Goal: Task Accomplishment & Management: Use online tool/utility

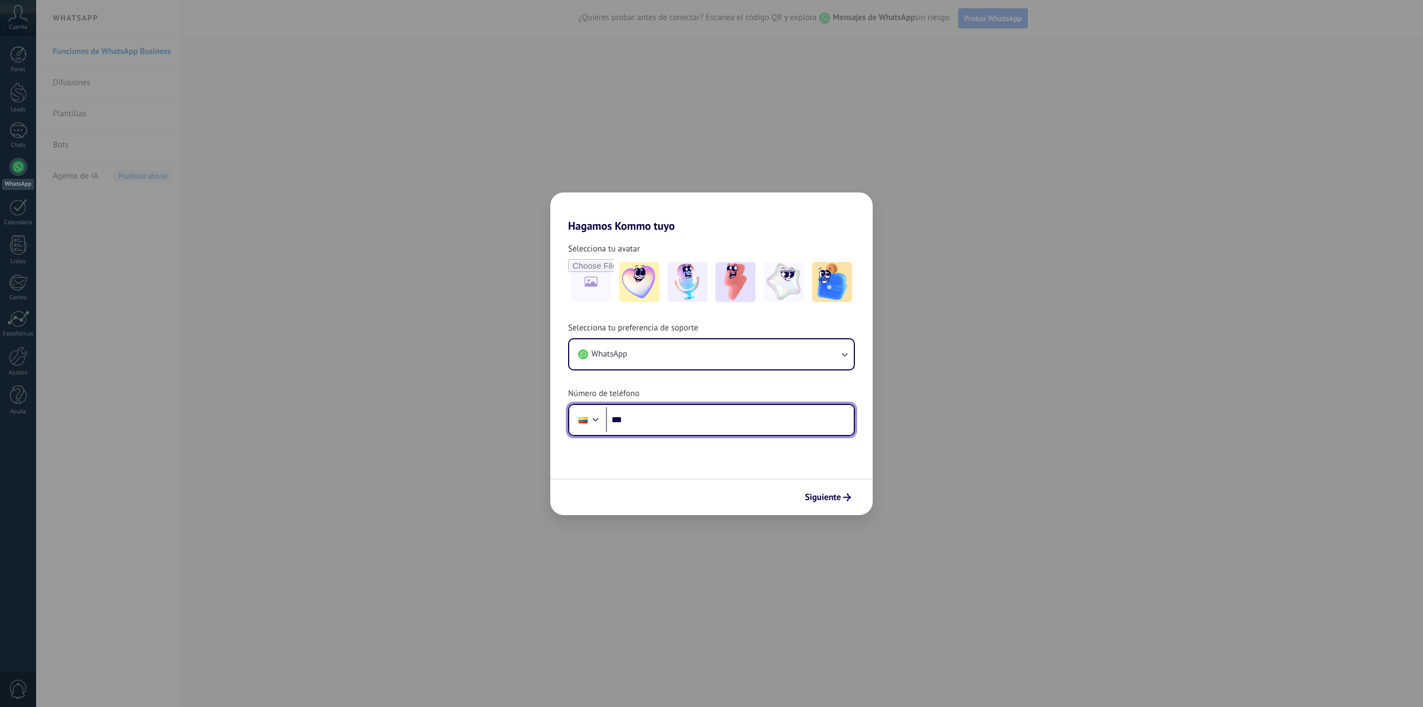
click at [667, 420] on input "***" at bounding box center [730, 420] width 248 height 26
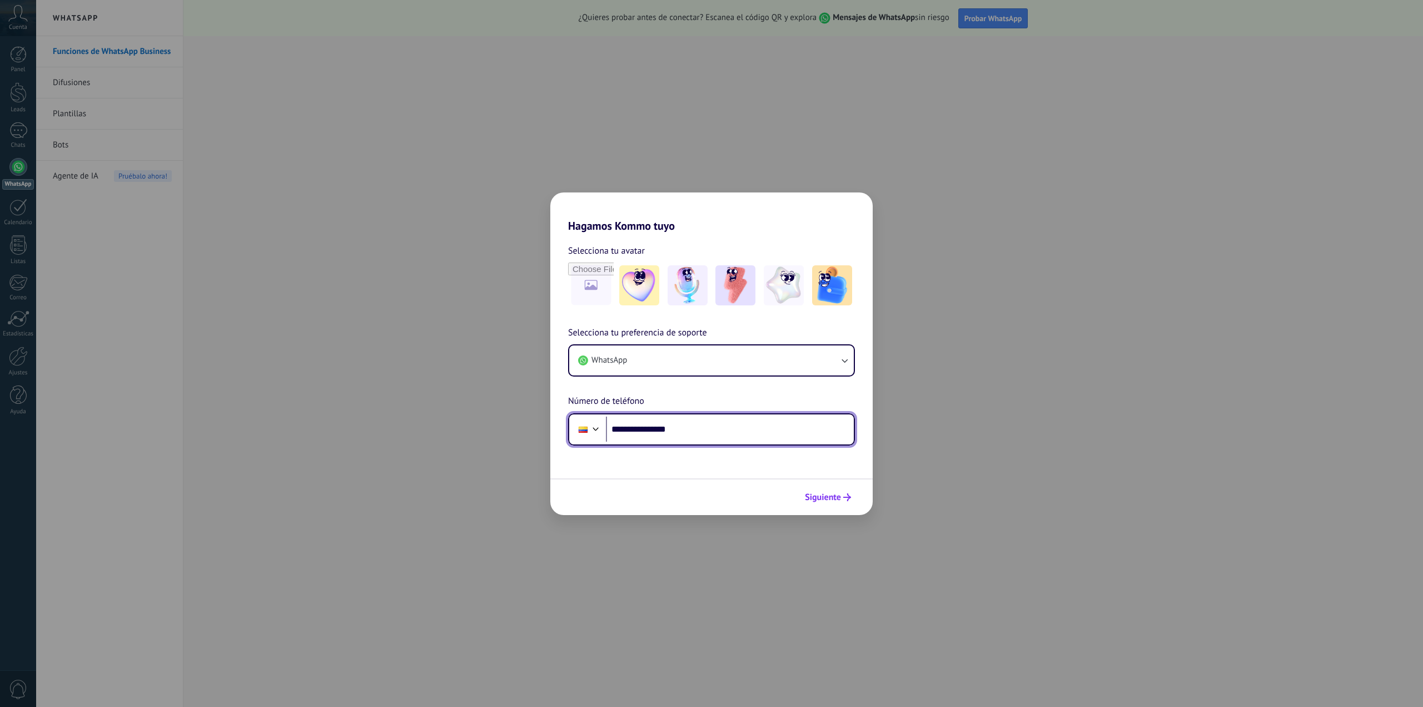
type input "**********"
click at [836, 498] on span "Siguiente" at bounding box center [823, 497] width 36 height 8
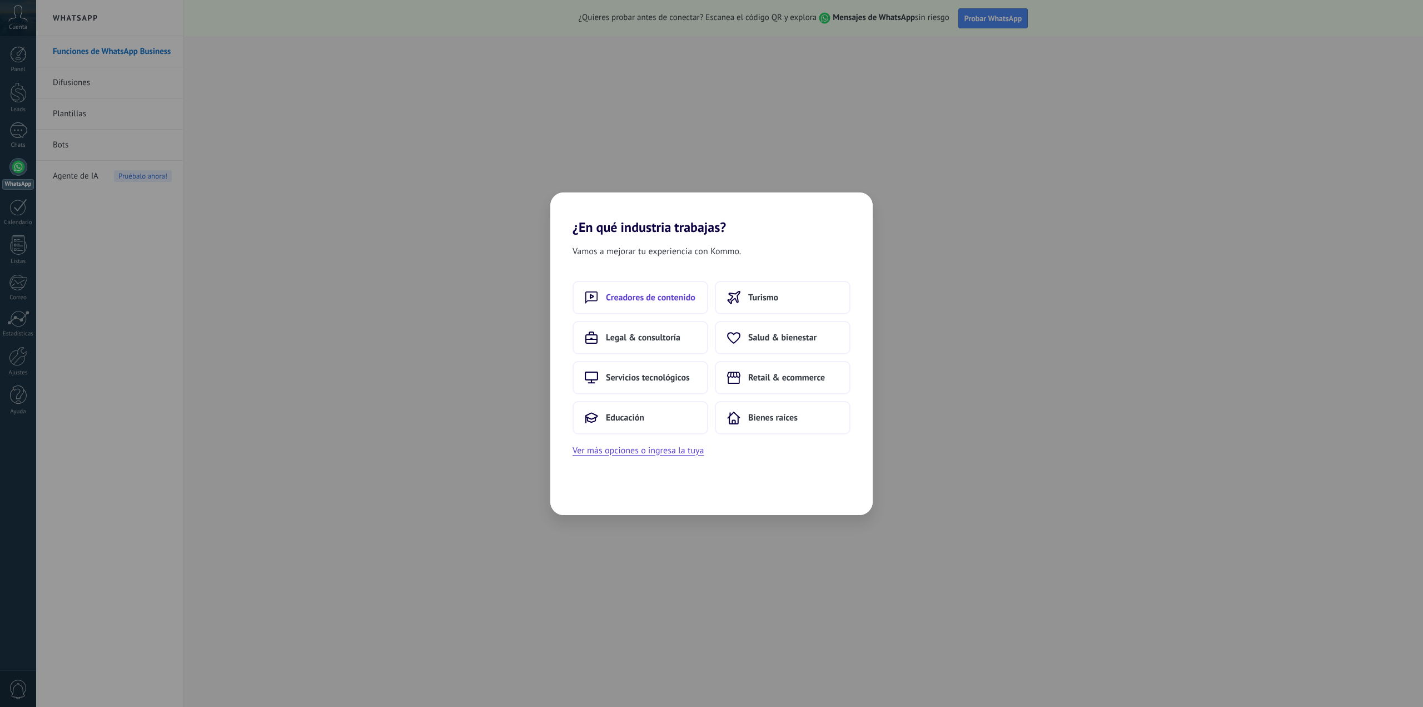
click at [581, 281] on button "Creadores de contenido" at bounding box center [641, 297] width 136 height 33
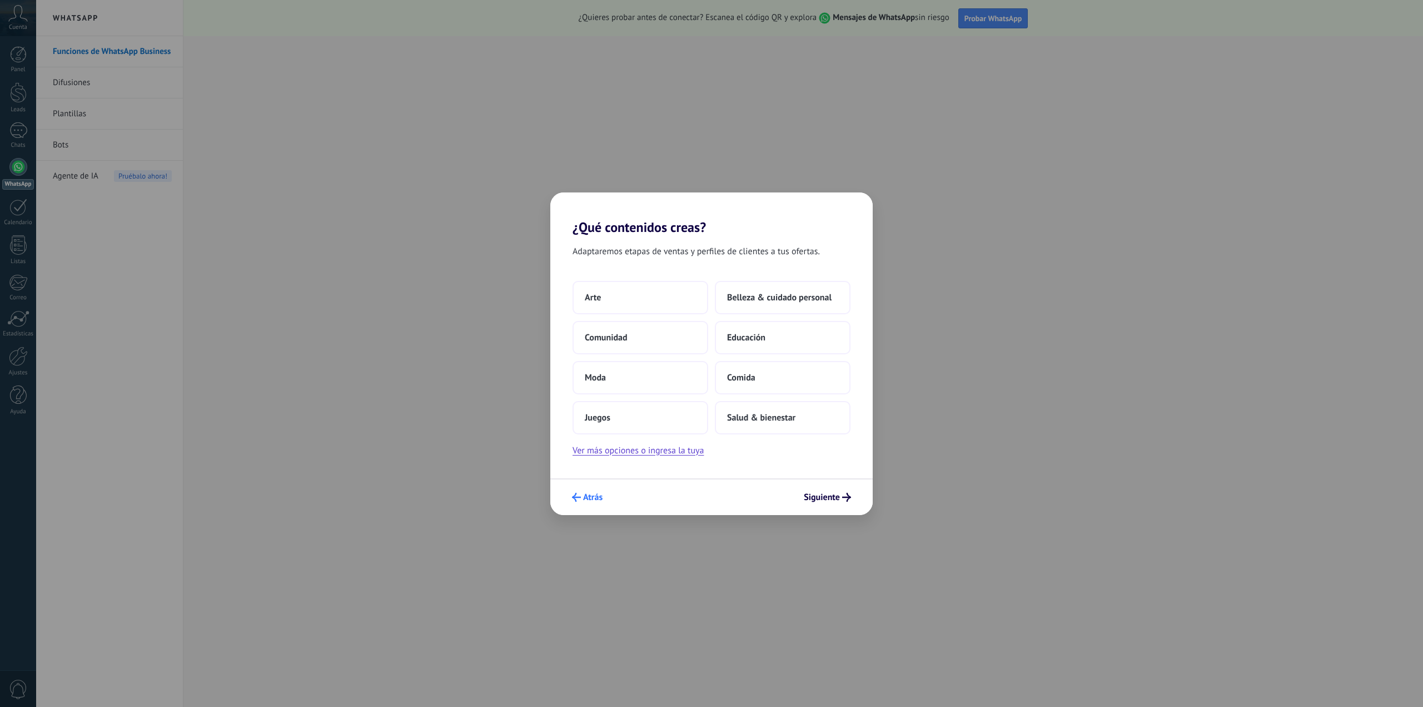
click at [593, 493] on span "Atrás" at bounding box center [592, 497] width 19 height 8
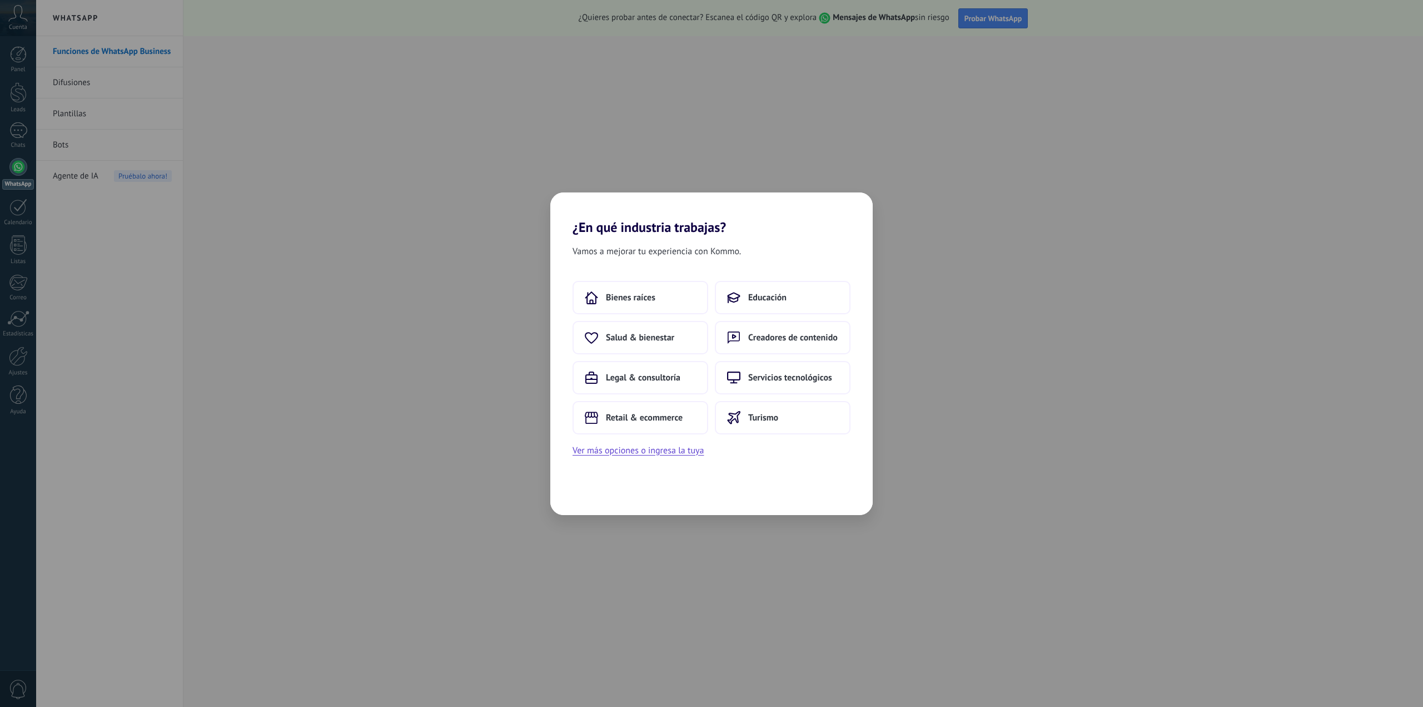
click at [593, 493] on div "Vamos a mejorar tu experiencia con Kommo. Bienes raíces Educación Salud & biene…" at bounding box center [711, 375] width 322 height 280
click at [654, 454] on button "Ver más opciones o ingresa la tuya" at bounding box center [638, 450] width 131 height 14
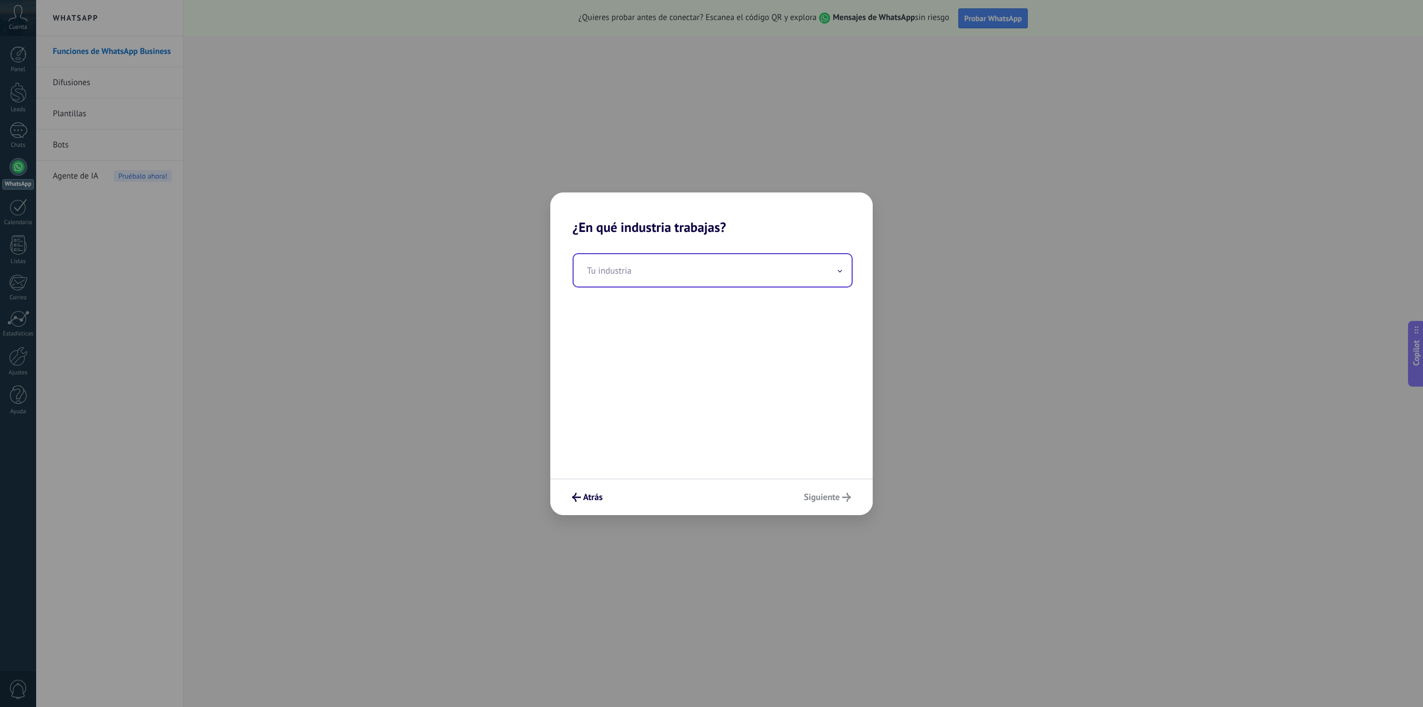
click at [633, 275] on input "text" at bounding box center [713, 270] width 278 height 32
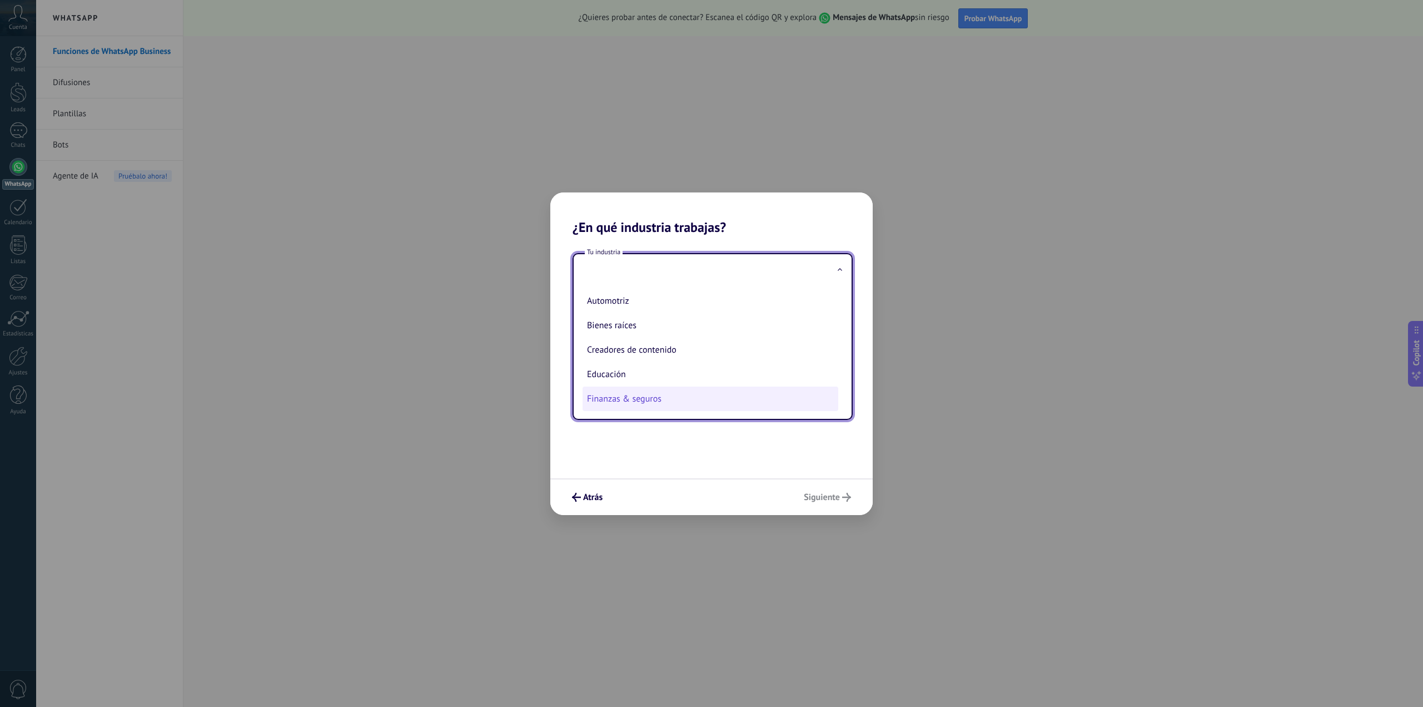
click at [618, 391] on li "Finanzas & seguros" at bounding box center [711, 398] width 256 height 24
type input "**********"
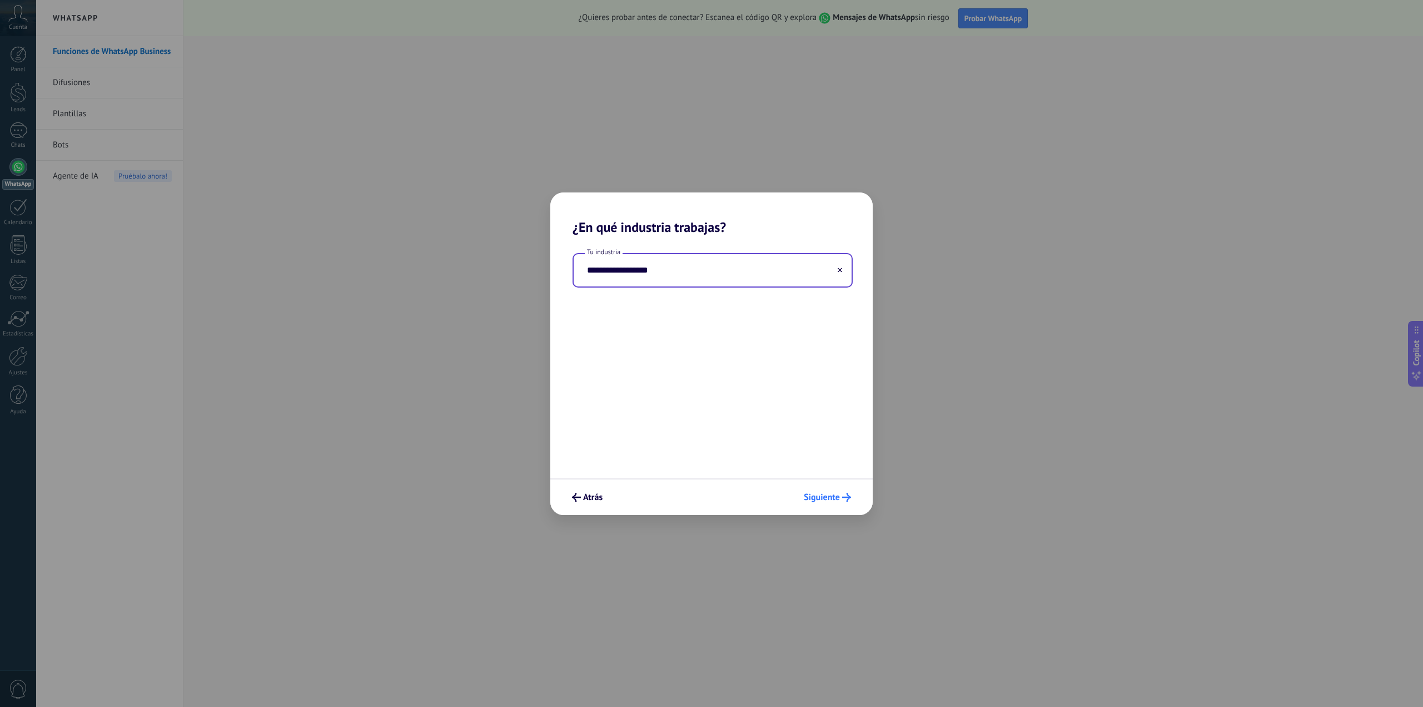
click at [830, 499] on span "Siguiente" at bounding box center [822, 497] width 36 height 8
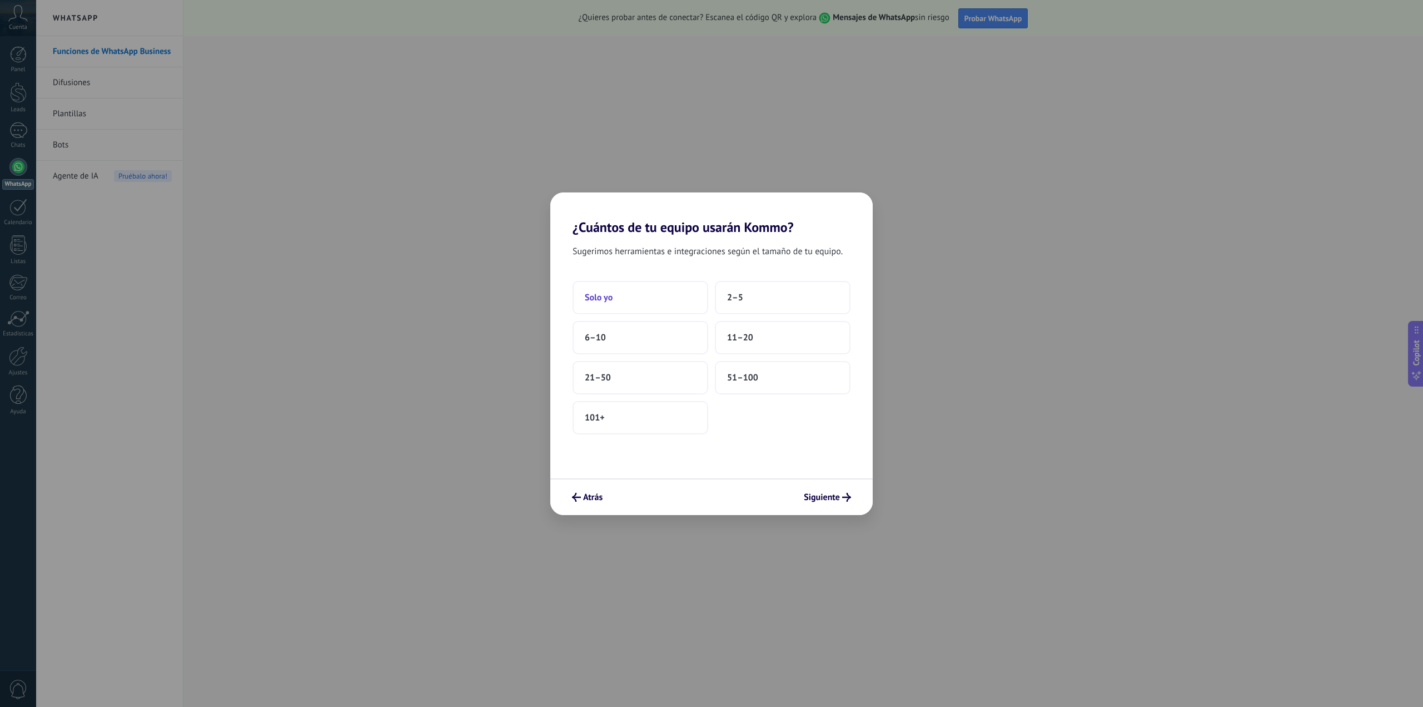
click at [598, 287] on button "Solo yo" at bounding box center [641, 297] width 136 height 33
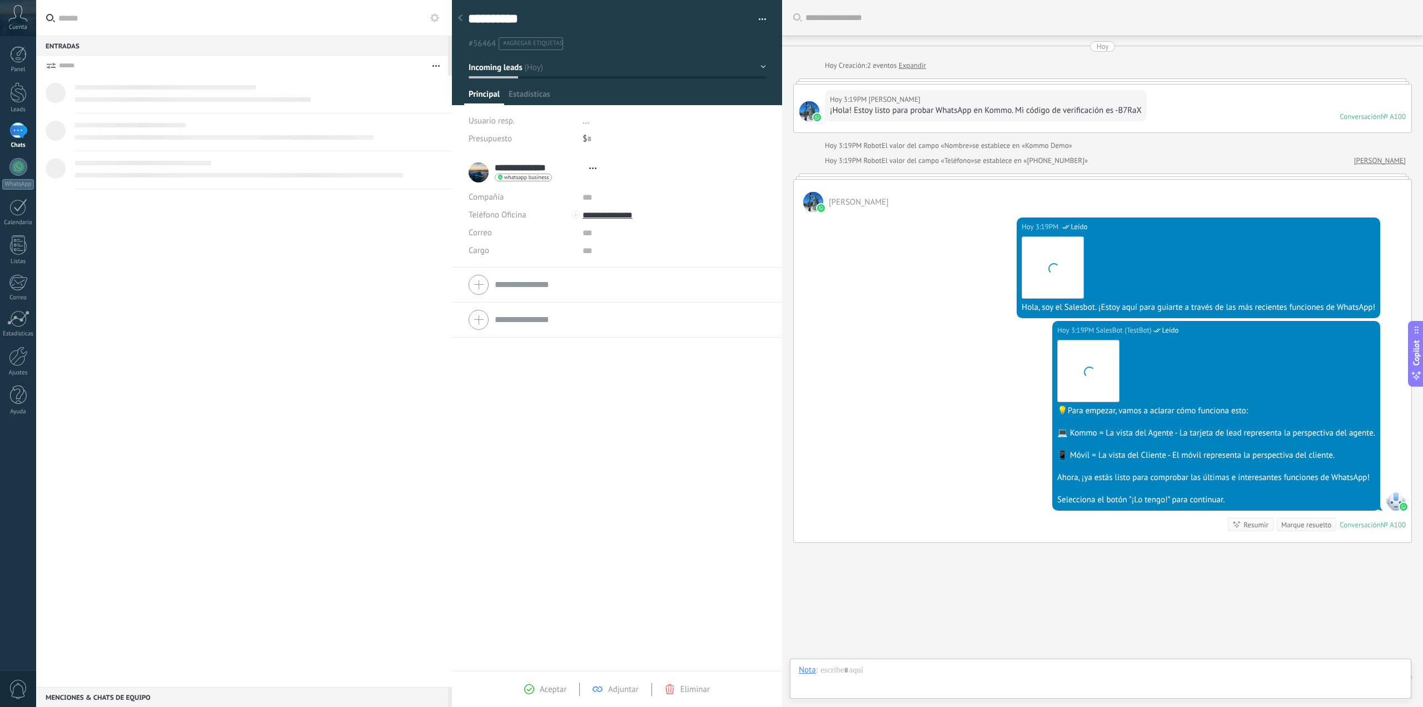
scroll to position [17, 0]
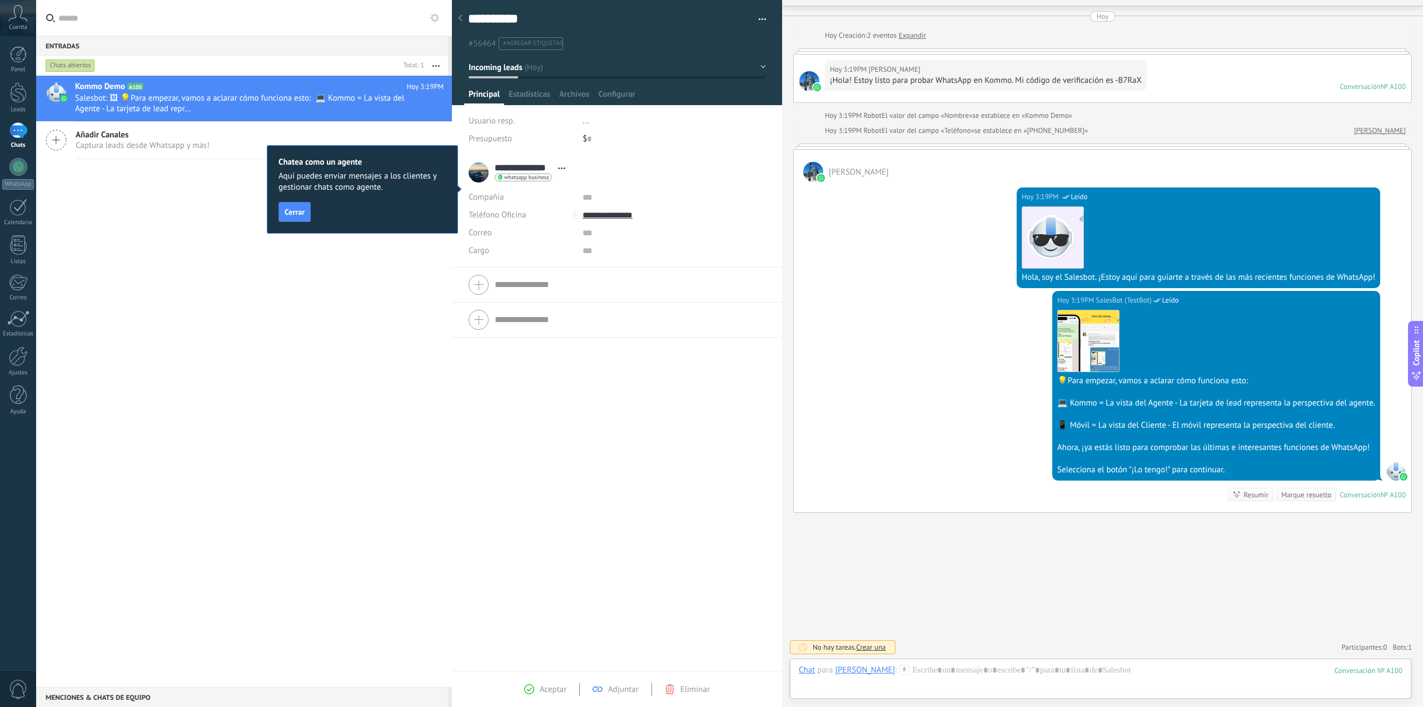
click at [904, 355] on div "[DATE] 3:19PM SalesBot (TestBot) Leído Descargar 💡Para empezar, vamos a aclarar…" at bounding box center [1103, 401] width 618 height 221
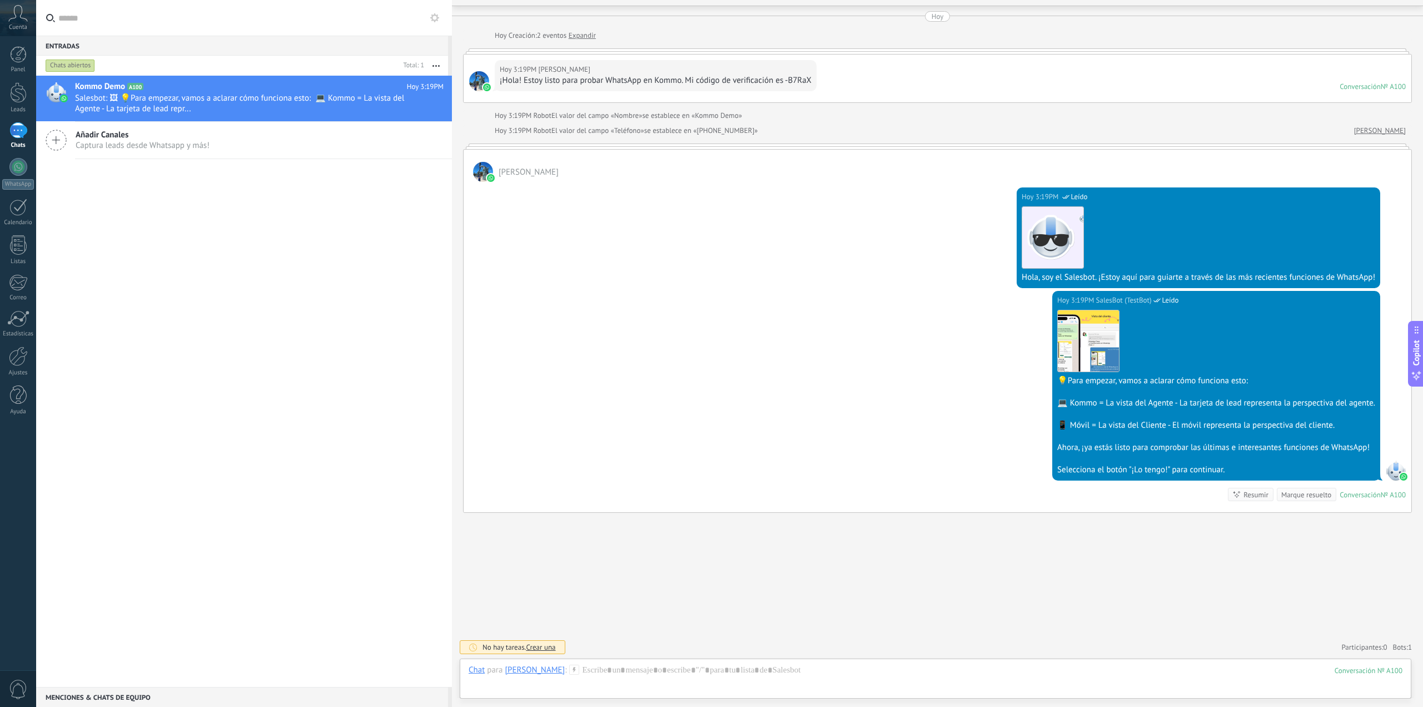
click at [578, 206] on div "[DATE] 3:19PM SalesBot (TestBot) Leído Descargar Hola, soy el Salesbot. ¡Estoy …" at bounding box center [938, 236] width 948 height 109
click at [519, 161] on div "[PERSON_NAME]" at bounding box center [938, 166] width 948 height 32
drag, startPoint x: 1074, startPoint y: 403, endPoint x: 1247, endPoint y: 424, distance: 174.1
click at [1248, 423] on div "Descargar 💡Para empezar, vamos a aclarar cómo funciona esto: 💻 Kommo = La vista…" at bounding box center [1216, 391] width 318 height 170
click at [1222, 454] on div at bounding box center [1216, 458] width 318 height 11
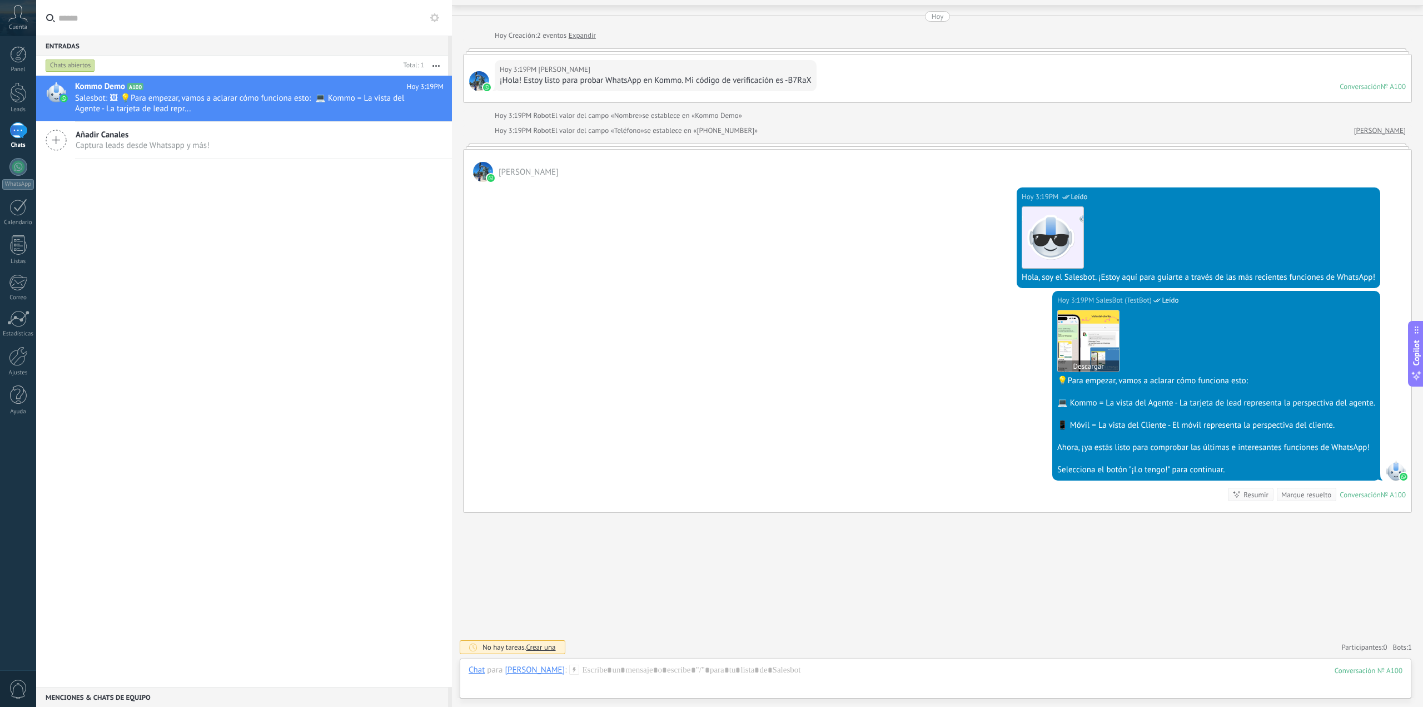
click at [1090, 346] on img at bounding box center [1088, 340] width 61 height 61
click at [601, 668] on div at bounding box center [936, 680] width 934 height 33
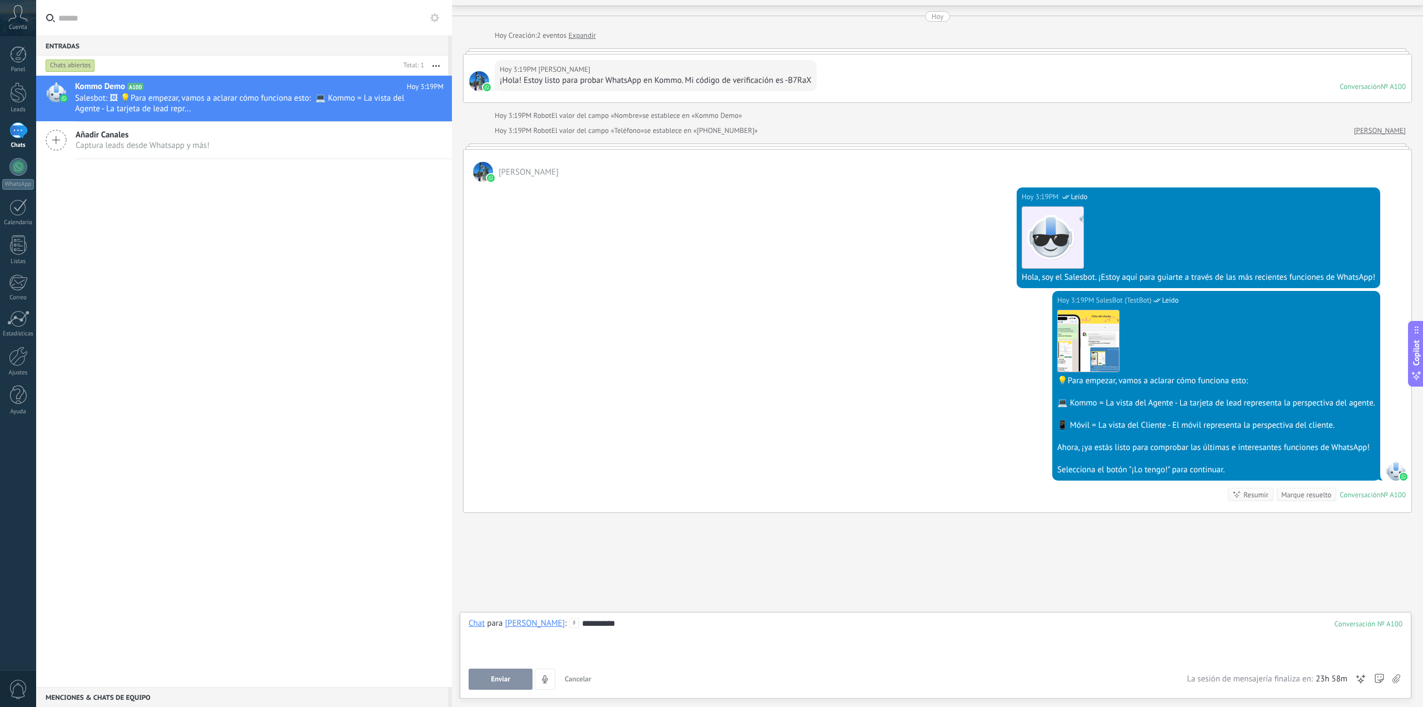
click at [502, 680] on span "Enviar" at bounding box center [500, 679] width 19 height 8
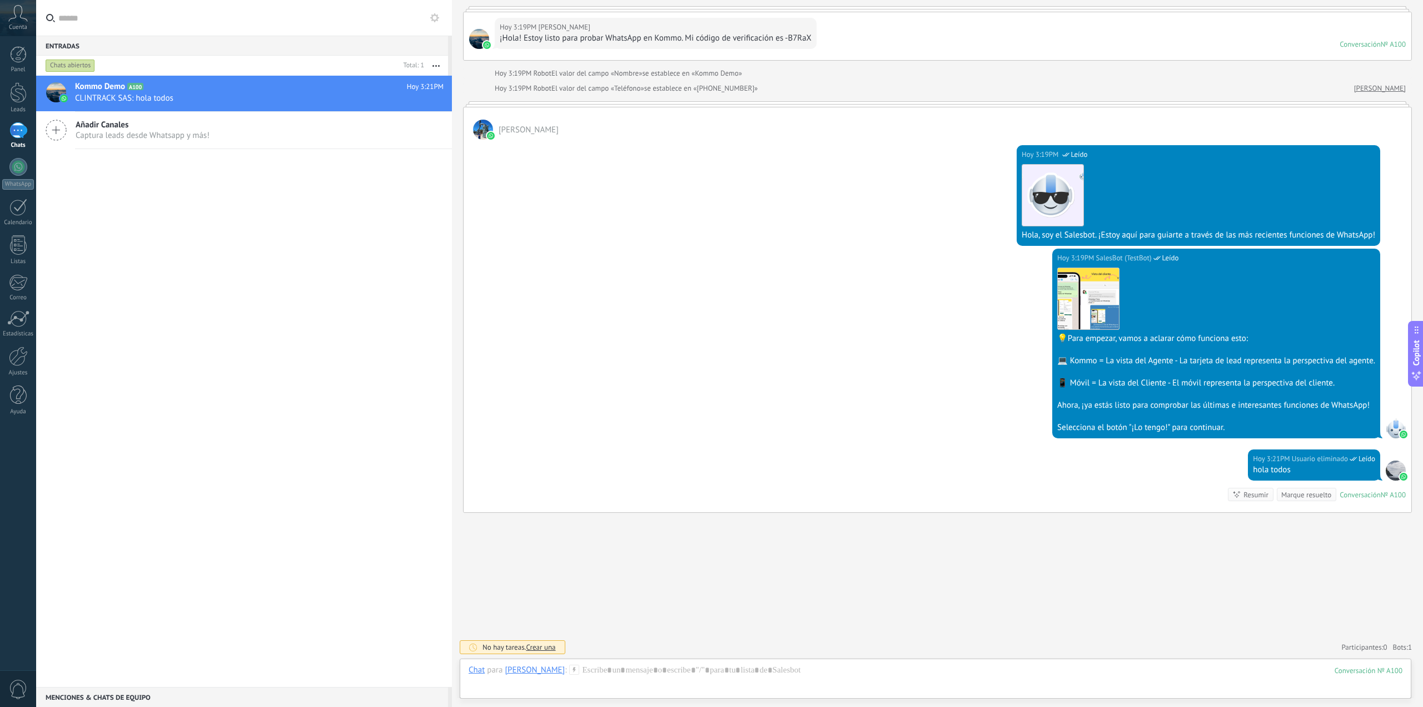
click at [535, 643] on span "Crear una" at bounding box center [540, 646] width 29 height 9
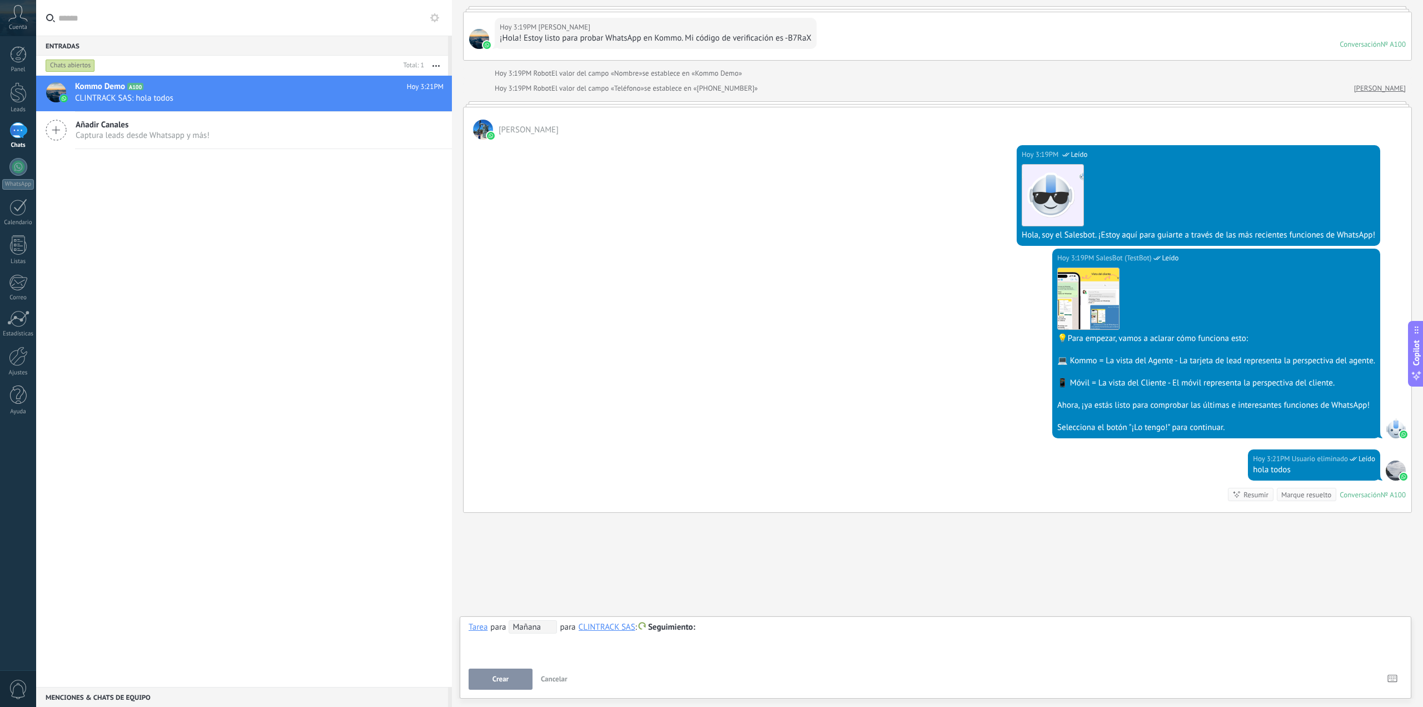
click at [556, 675] on span "Cancelar" at bounding box center [554, 678] width 27 height 9
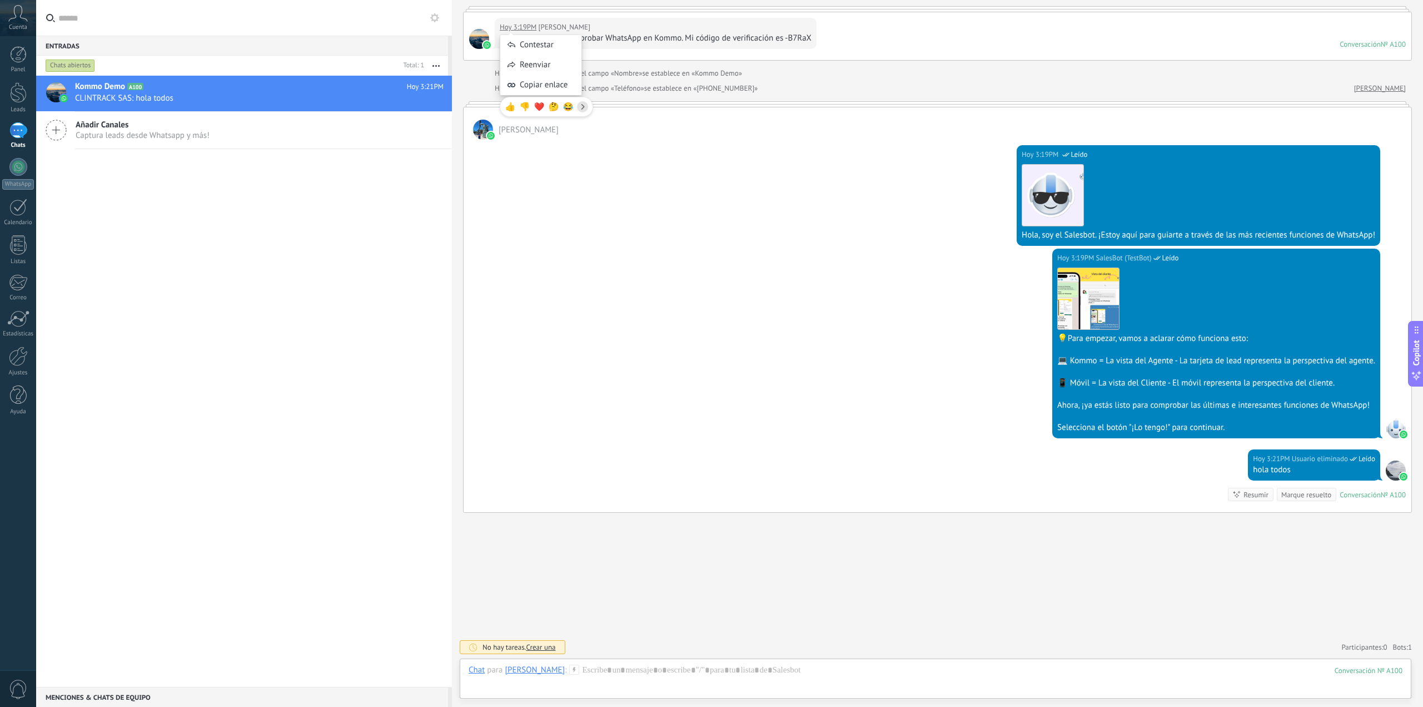
click at [918, 42] on div "[DATE] 3:19PM [PERSON_NAME] ¡Hola! Estoy listo para probar WhatsApp en Kommo. M…" at bounding box center [938, 36] width 948 height 48
click at [439, 62] on button "button" at bounding box center [436, 66] width 24 height 20
drag, startPoint x: 292, startPoint y: 320, endPoint x: 289, endPoint y: 312, distance: 9.2
click at [293, 319] on div "Kommo Demo A100 [DATE] 3:21PM CLINTRACK SAS: hola todos Añadir Canales Captura …" at bounding box center [244, 381] width 416 height 611
click at [121, 95] on span "CLINTRACK SAS: hola todos" at bounding box center [248, 98] width 347 height 11
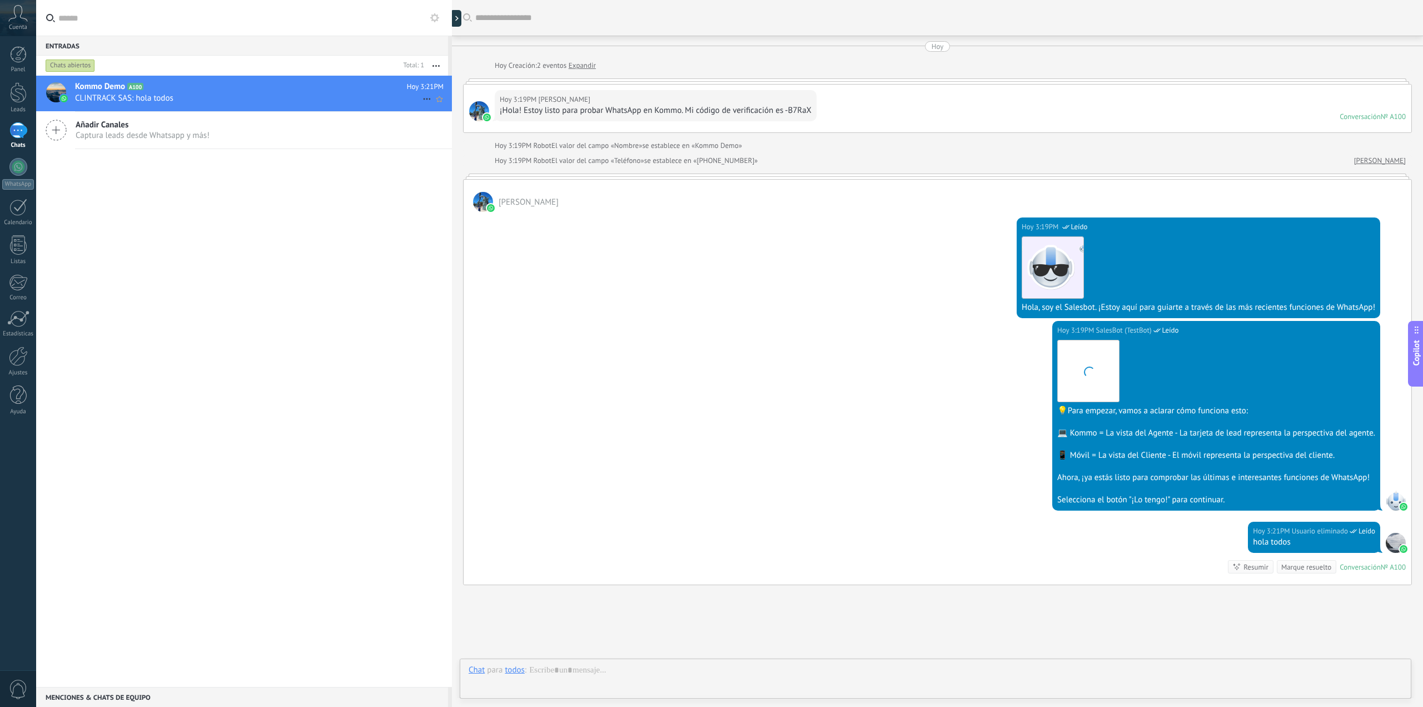
scroll to position [72, 0]
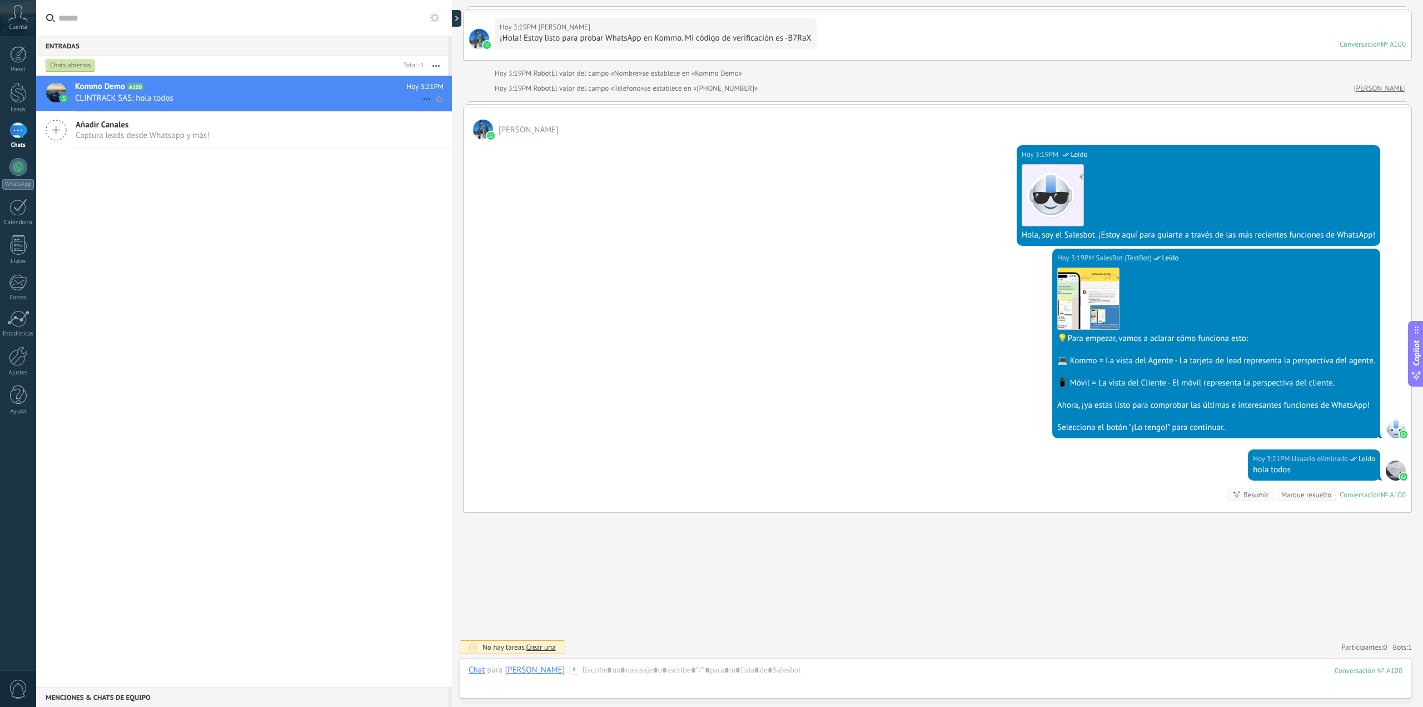
click at [420, 95] on icon at bounding box center [426, 98] width 13 height 13
click at [700, 211] on div at bounding box center [711, 353] width 1423 height 707
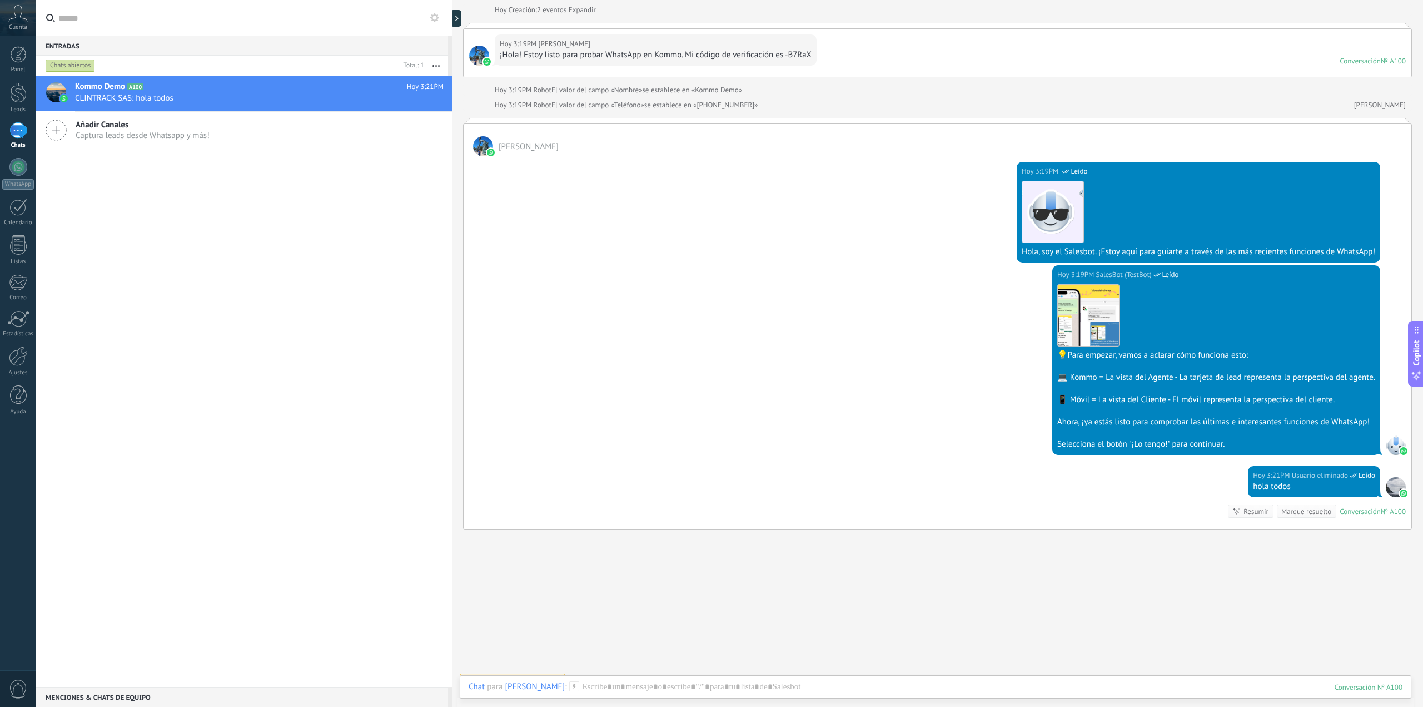
scroll to position [0, 0]
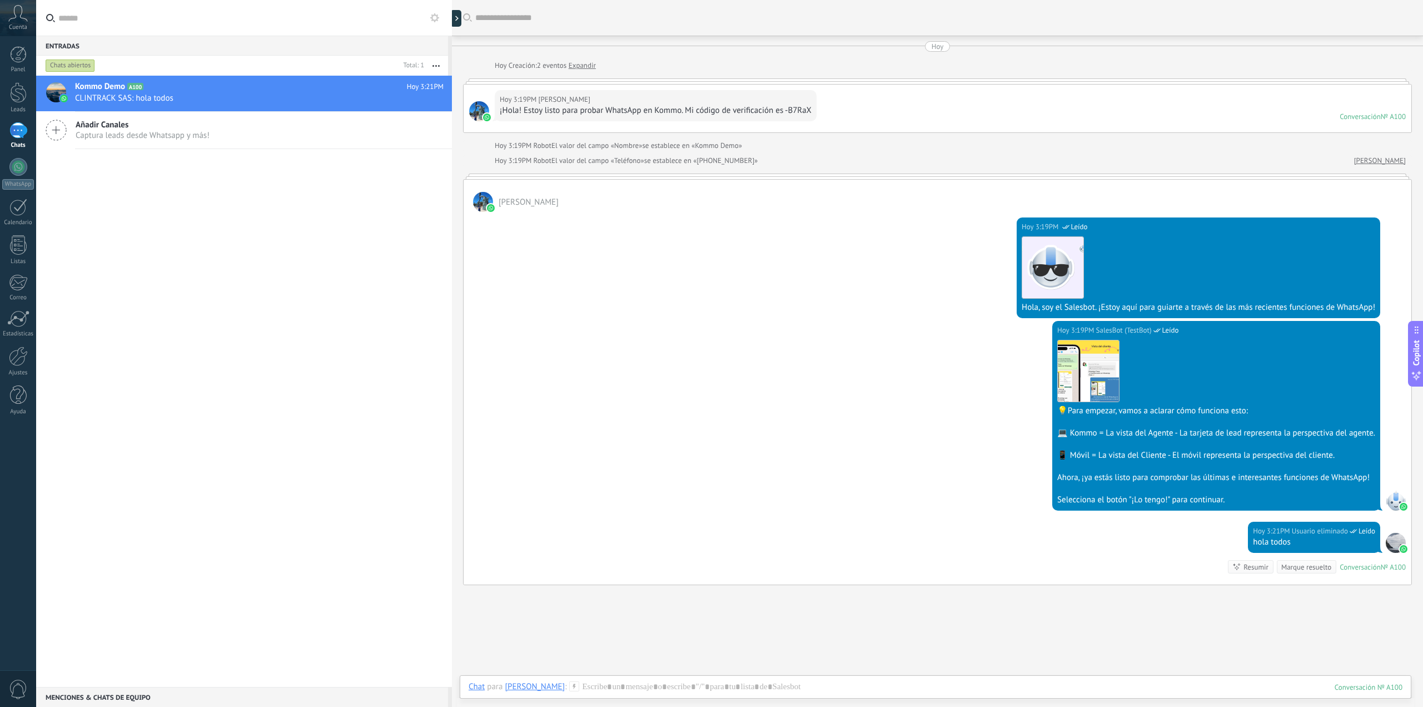
click at [562, 107] on div "¡Hola! Estoy listo para probar WhatsApp en Kommo. Mi código de verificación es …" at bounding box center [656, 110] width 312 height 11
click at [486, 84] on div "[DATE] 3:19PM [PERSON_NAME] ¡Hola! Estoy listo para probar WhatsApp en Kommo. M…" at bounding box center [937, 108] width 949 height 49
